Goal: Navigation & Orientation: Find specific page/section

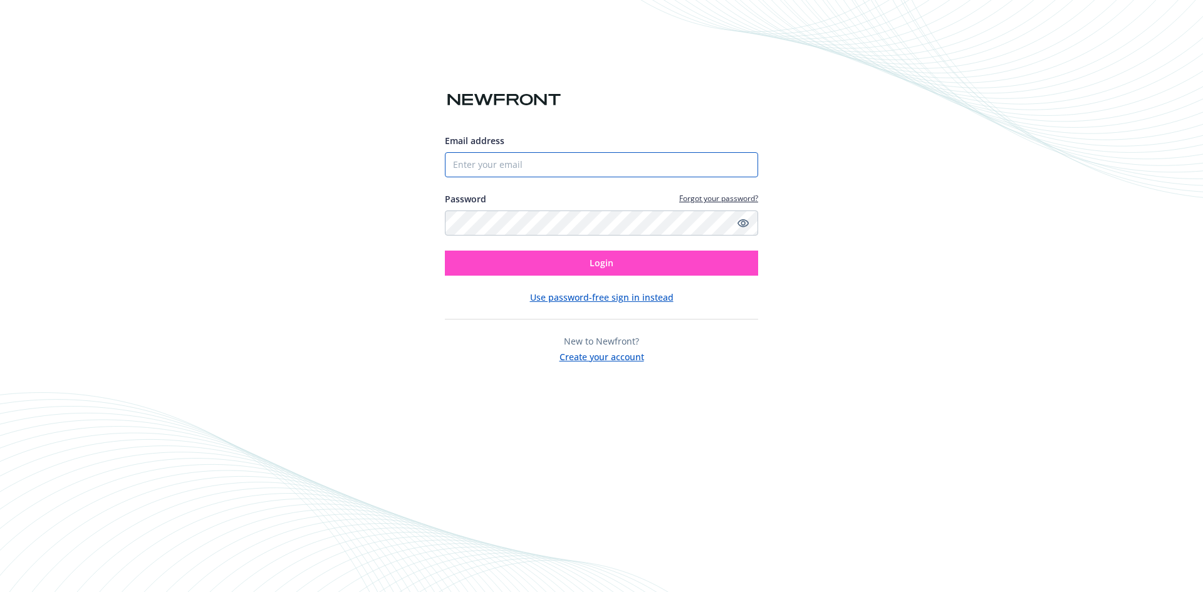
type input "[EMAIL_ADDRESS][DOMAIN_NAME]"
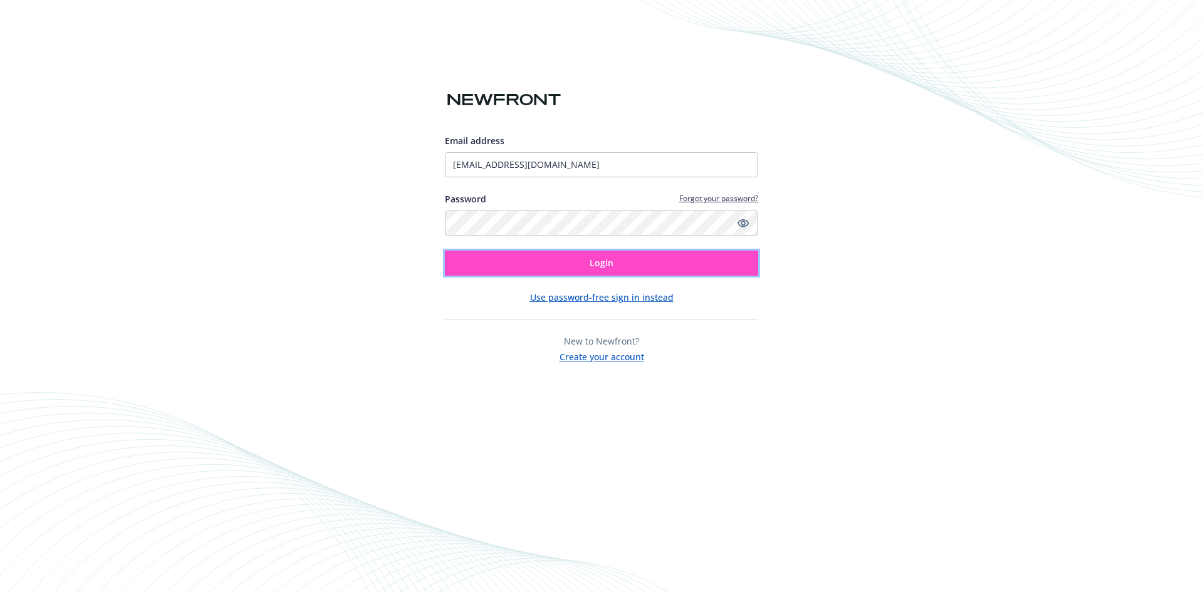
click at [577, 267] on button "Login" at bounding box center [601, 263] width 313 height 25
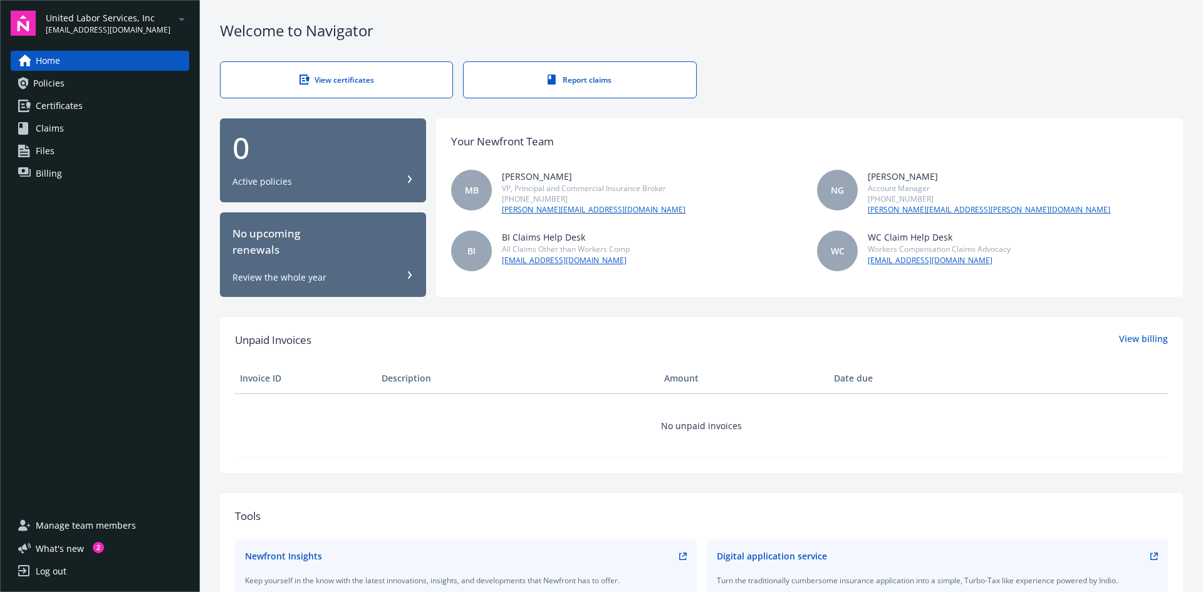
click at [111, 24] on span "[EMAIL_ADDRESS][DOMAIN_NAME]" at bounding box center [108, 29] width 125 height 11
click at [84, 357] on div "Home Policies Certificates Claims Files Billing" at bounding box center [100, 276] width 179 height 450
click at [71, 50] on div "United Labor Services, Inc [EMAIL_ADDRESS][DOMAIN_NAME] Home Policies Certifica…" at bounding box center [100, 296] width 200 height 592
click at [68, 58] on link "Home" at bounding box center [100, 61] width 179 height 20
